Goal: Complete application form

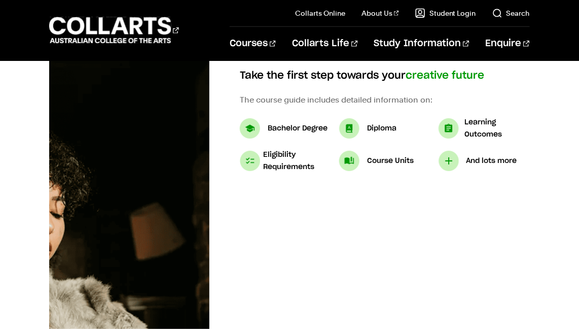
scroll to position [136, 0]
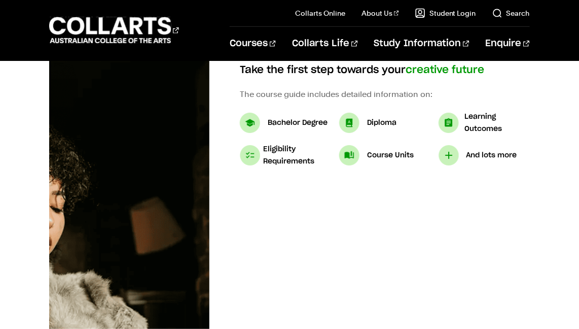
click at [258, 120] on img at bounding box center [250, 123] width 20 height 20
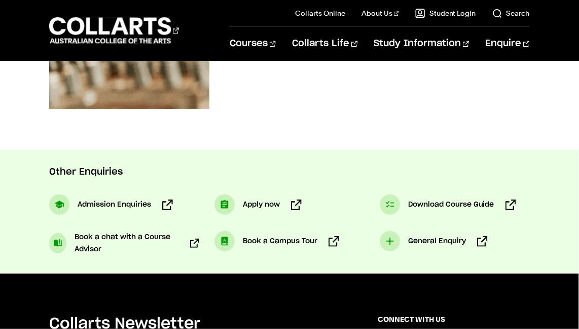
scroll to position [701, 0]
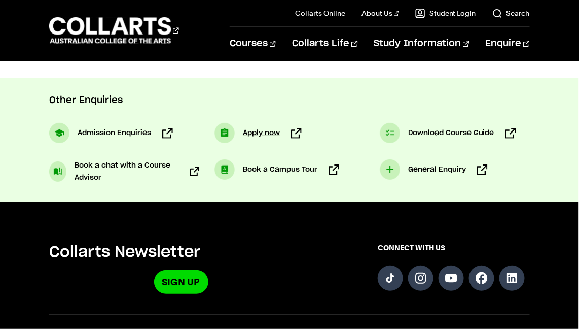
click at [261, 131] on span "Apply now" at bounding box center [261, 133] width 37 height 12
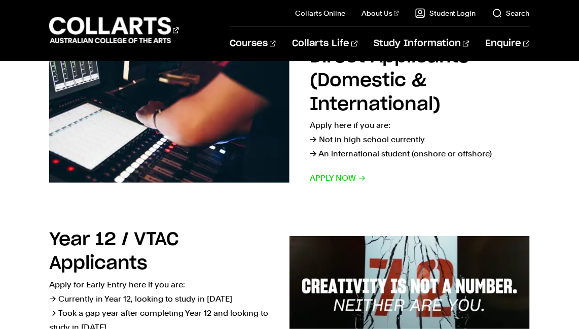
scroll to position [184, 0]
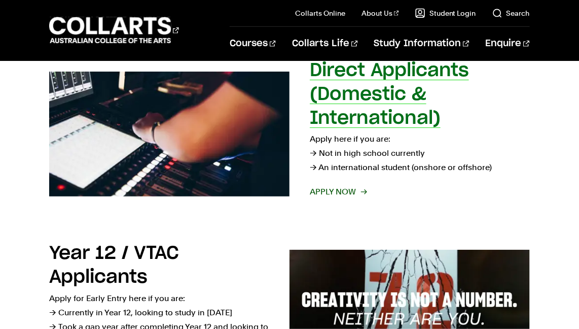
click at [323, 191] on span "Apply now" at bounding box center [338, 192] width 56 height 14
